Goal: Contribute content

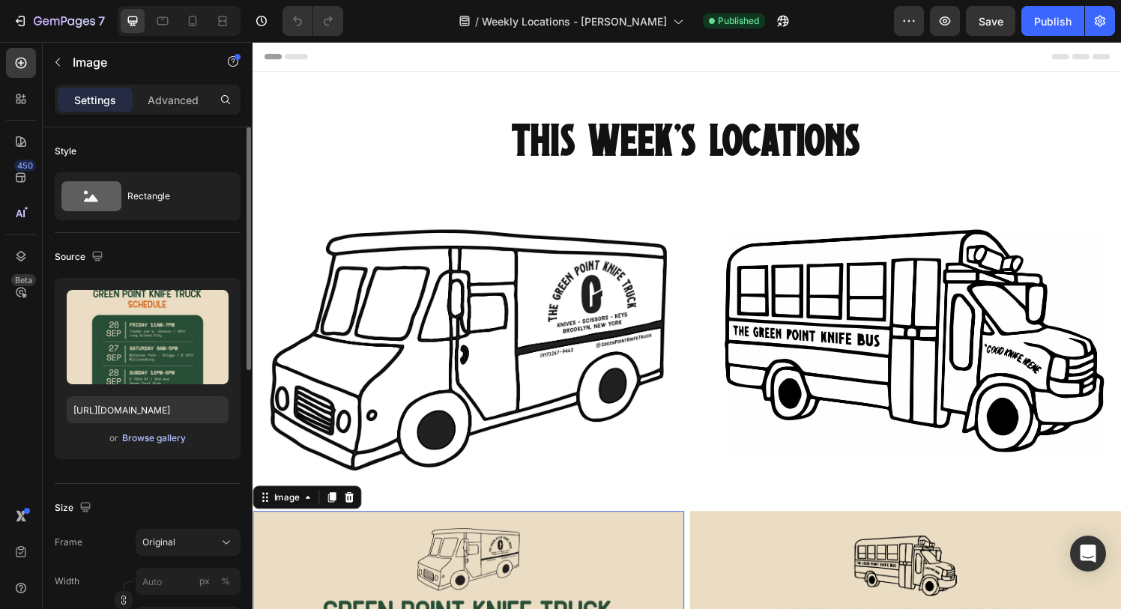
click at [169, 442] on div "Browse gallery" at bounding box center [154, 438] width 64 height 13
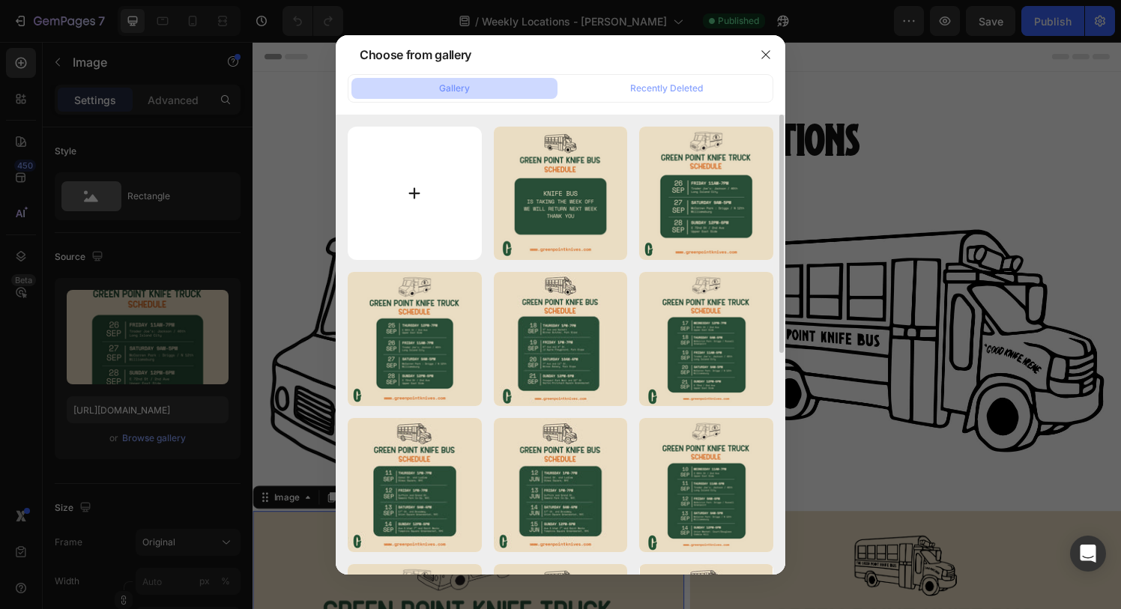
click at [418, 190] on input "file" at bounding box center [415, 194] width 134 height 134
type input "C:\fakepath\Knife_Truck_OCT.png"
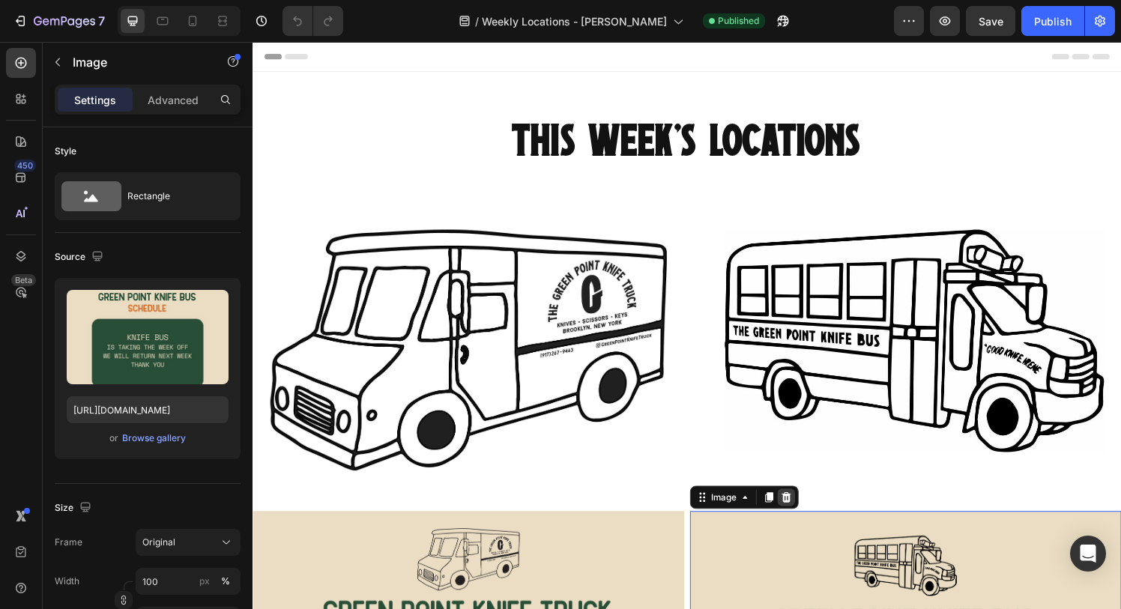
click at [810, 508] on icon at bounding box center [805, 514] width 12 height 12
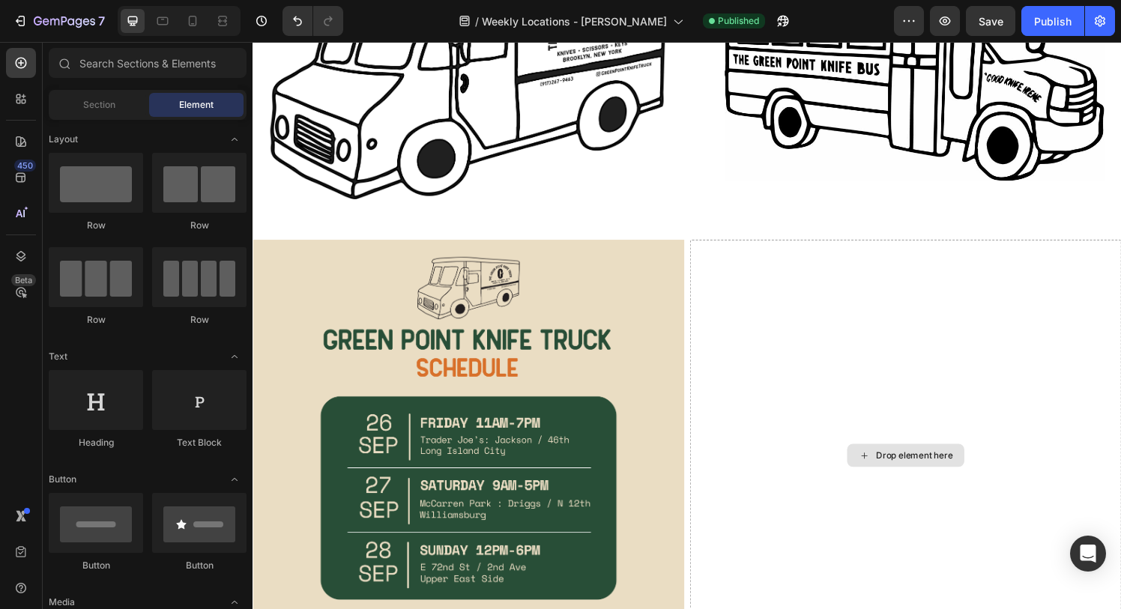
scroll to position [289, 0]
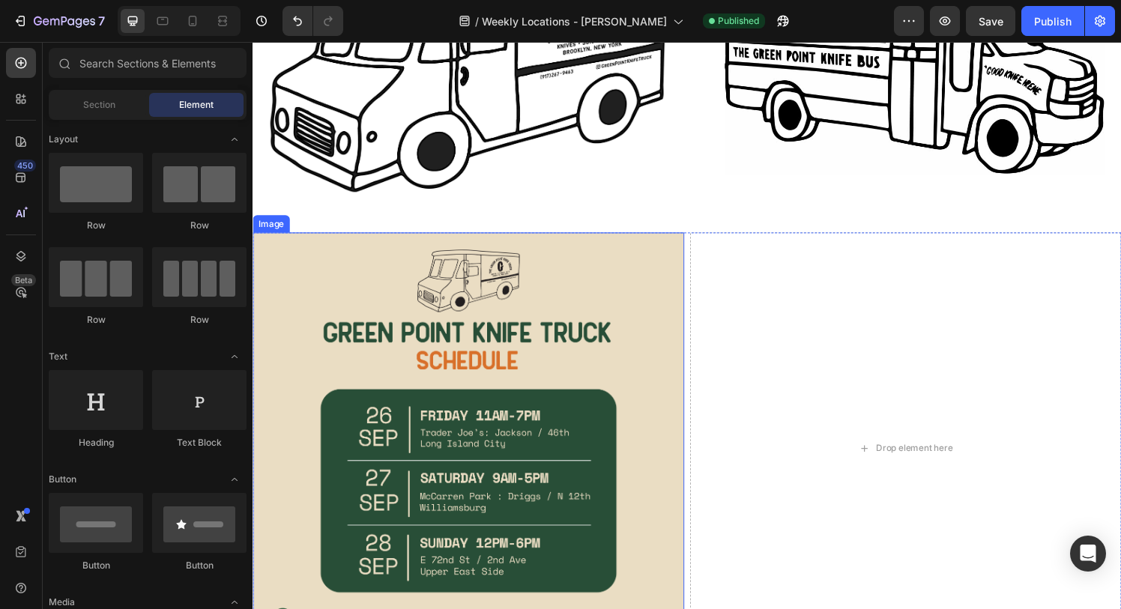
click at [609, 288] on img at bounding box center [476, 462] width 447 height 447
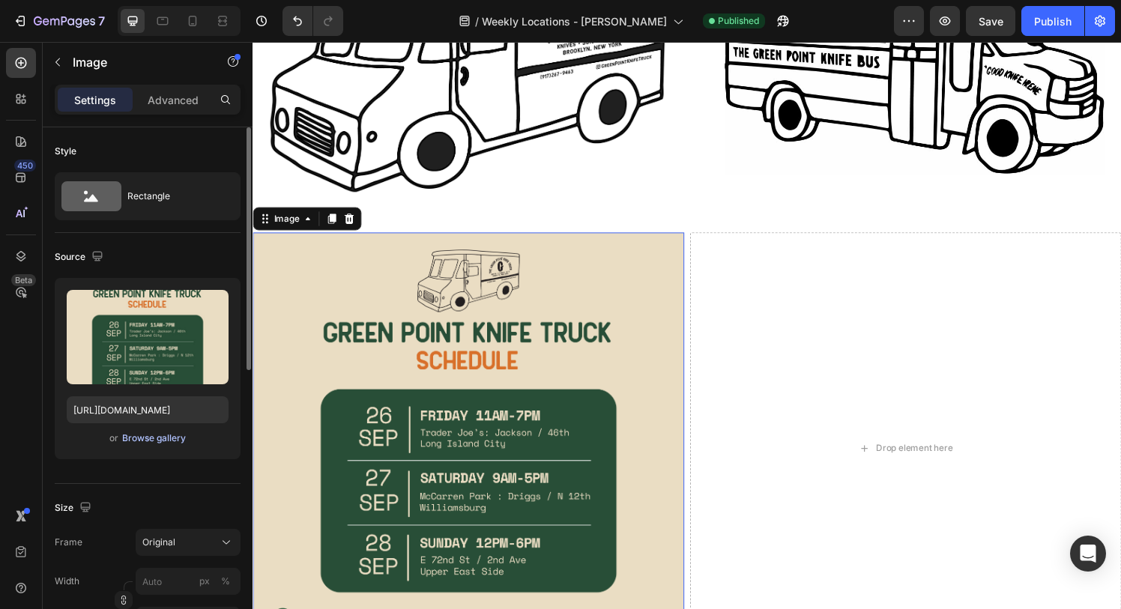
click at [169, 440] on div "Browse gallery" at bounding box center [154, 438] width 64 height 13
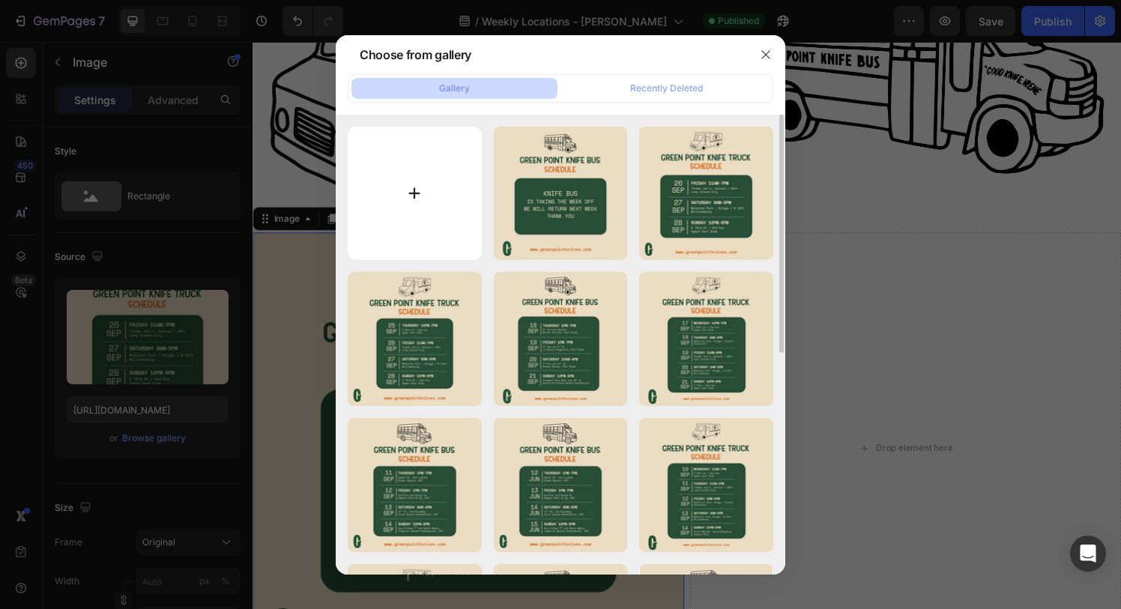
click at [418, 196] on input "file" at bounding box center [415, 194] width 134 height 134
type input "C:\fakepath\Knife_Truck_OCT.png"
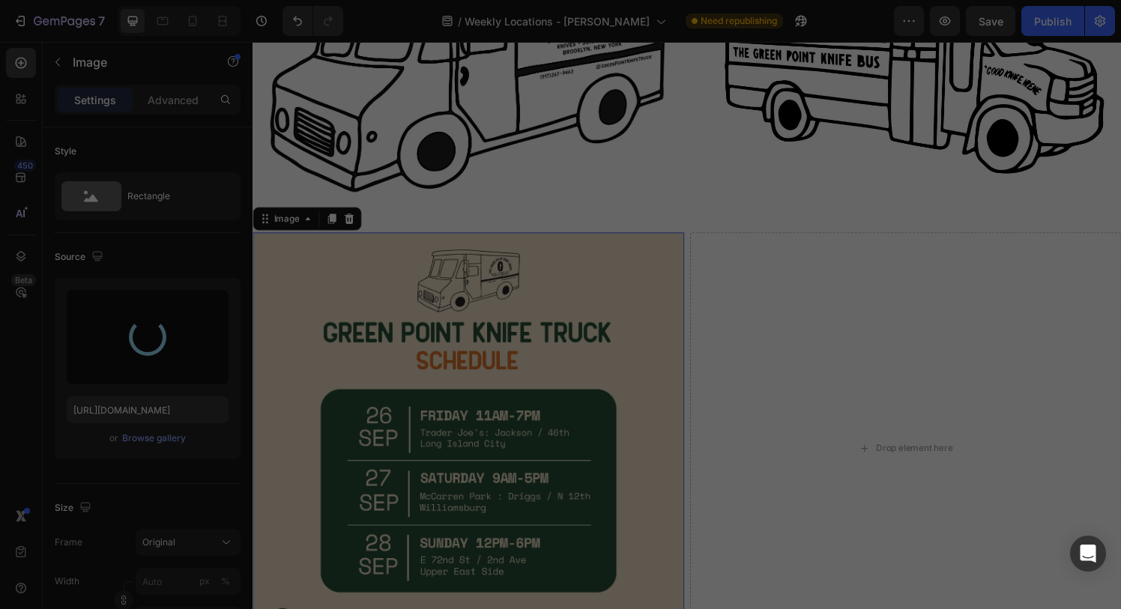
type input "[URL][DOMAIN_NAME]"
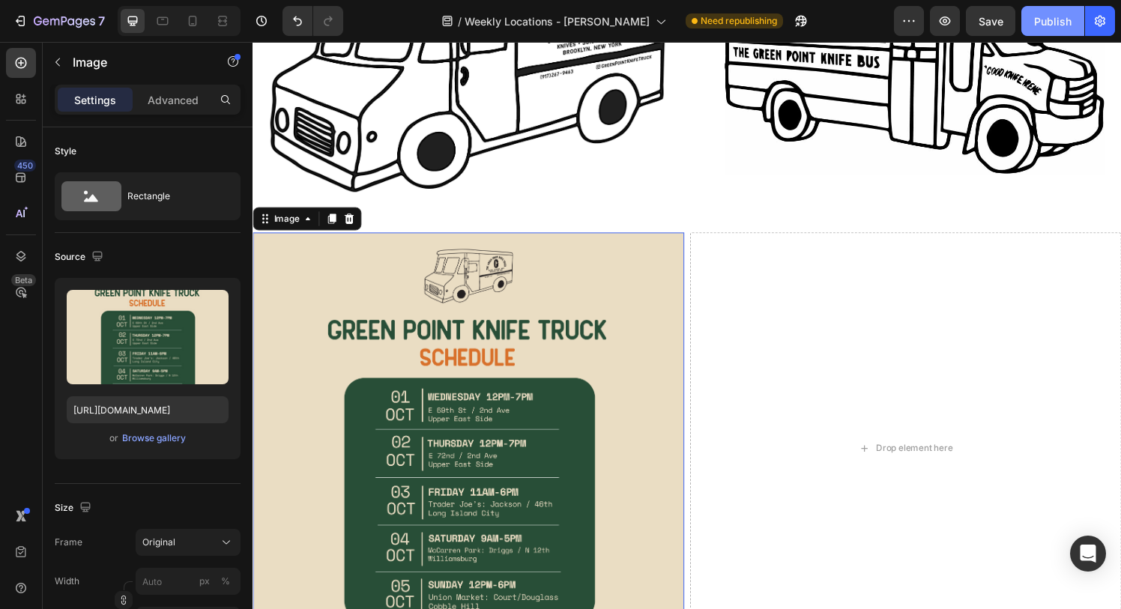
click at [1042, 19] on div "Publish" at bounding box center [1053, 21] width 37 height 16
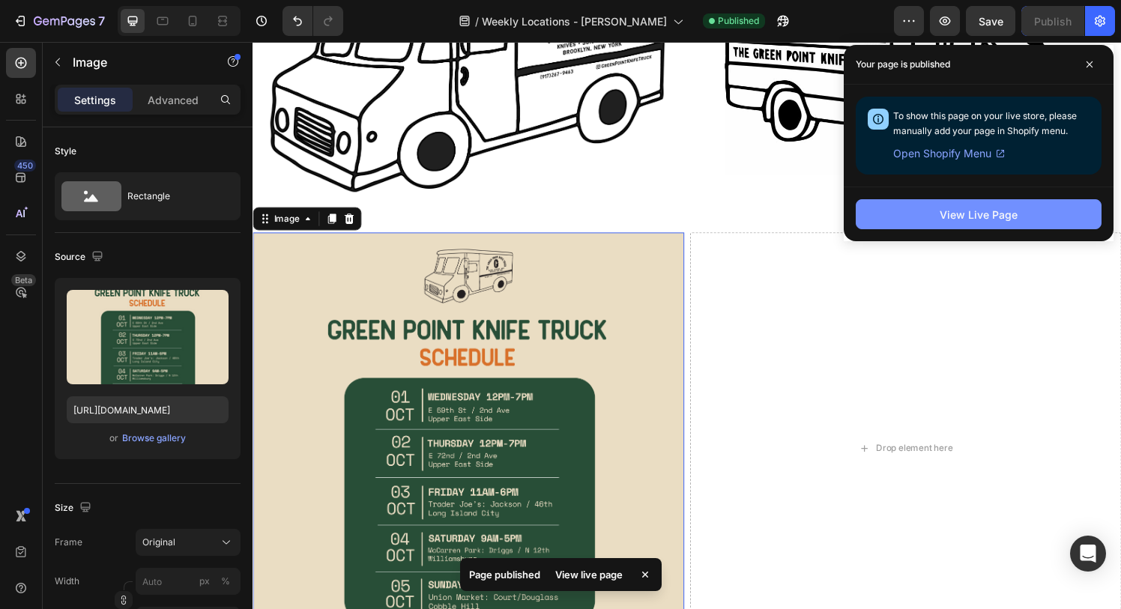
click at [1010, 220] on div "View Live Page" at bounding box center [979, 215] width 78 height 16
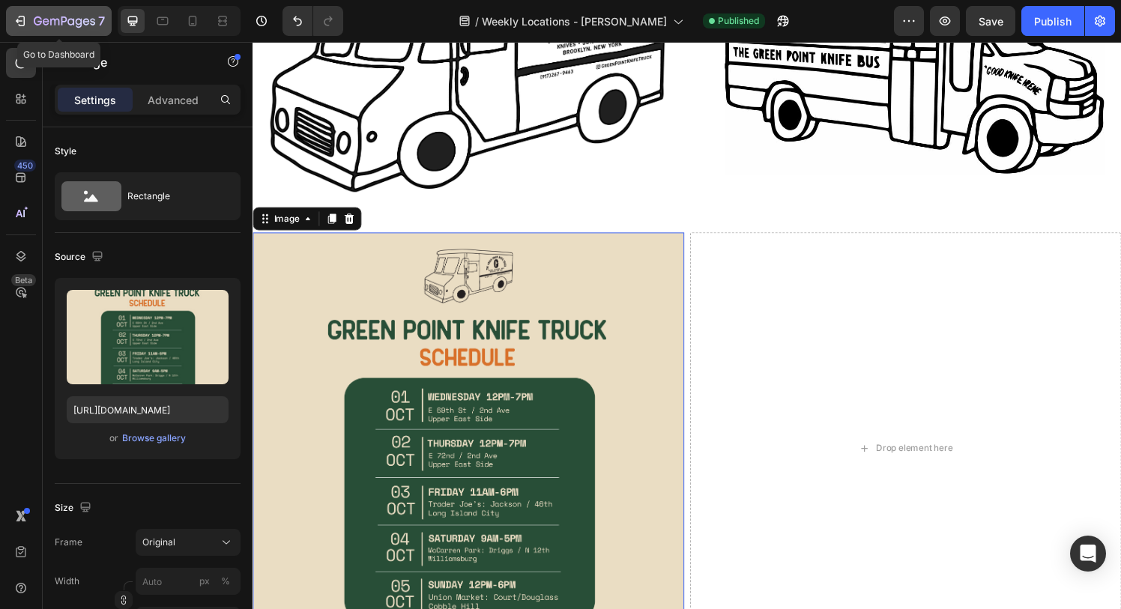
click at [21, 17] on icon "button" at bounding box center [20, 20] width 15 height 15
